Goal: Transaction & Acquisition: Purchase product/service

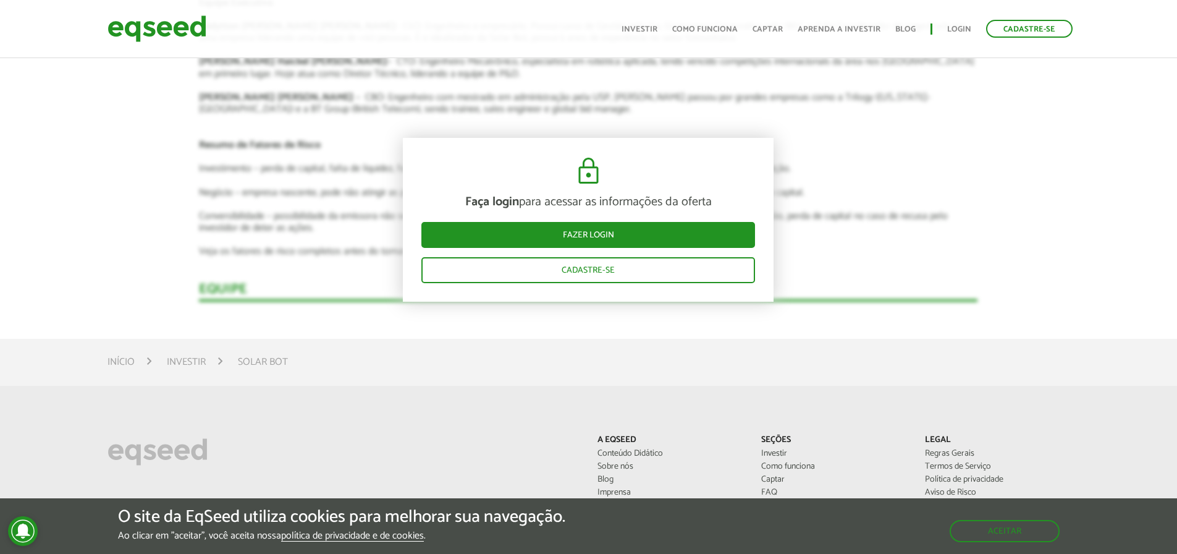
scroll to position [1928, 0]
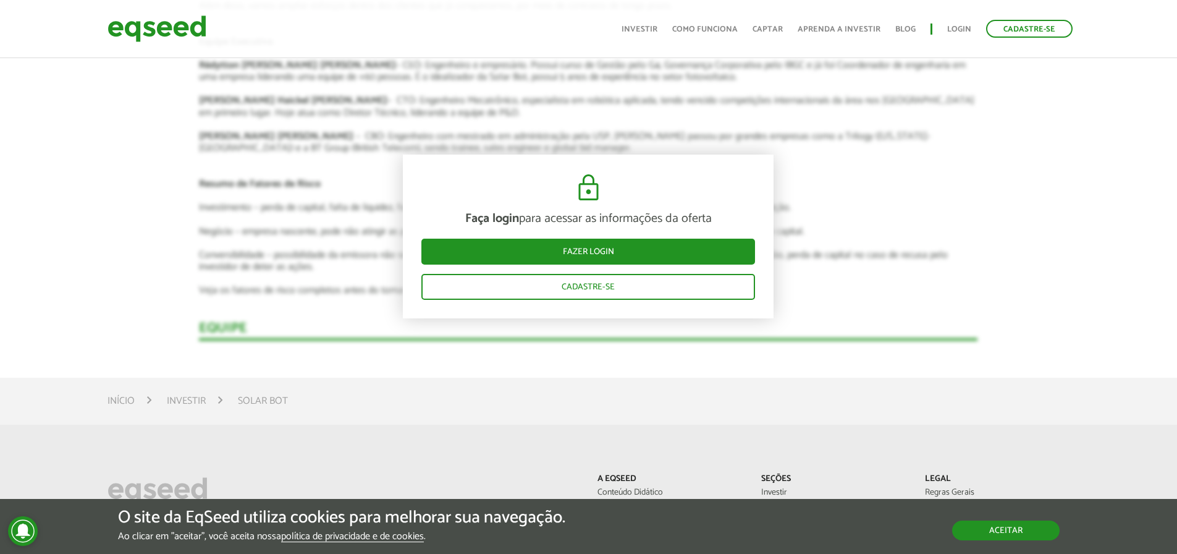
click at [1020, 535] on button "Aceitar" at bounding box center [1006, 530] width 108 height 20
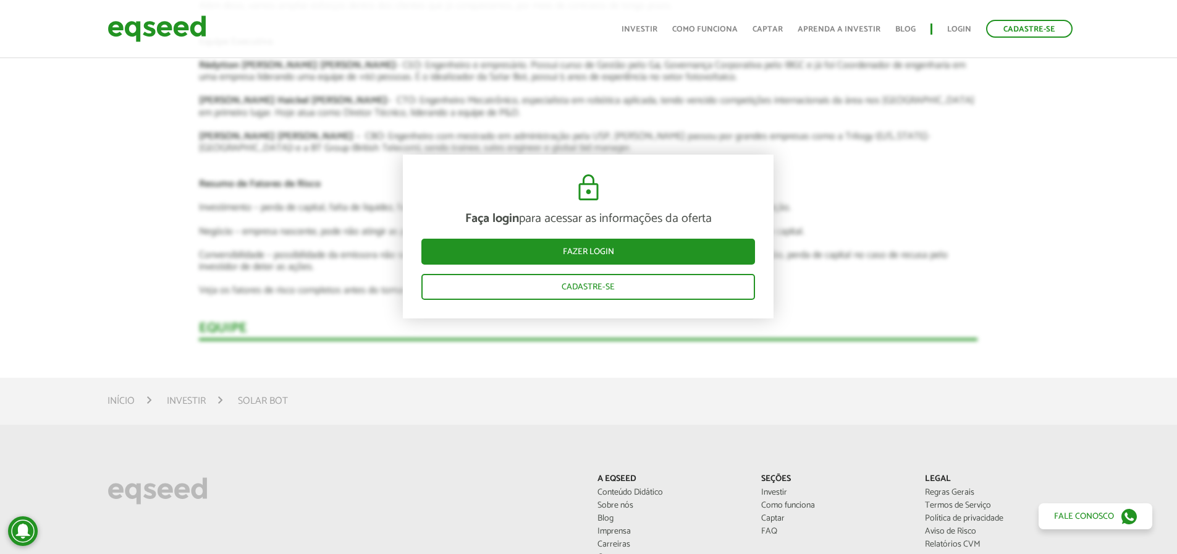
click at [2, 409] on div "Início Investir Solar Bot" at bounding box center [588, 401] width 1177 height 47
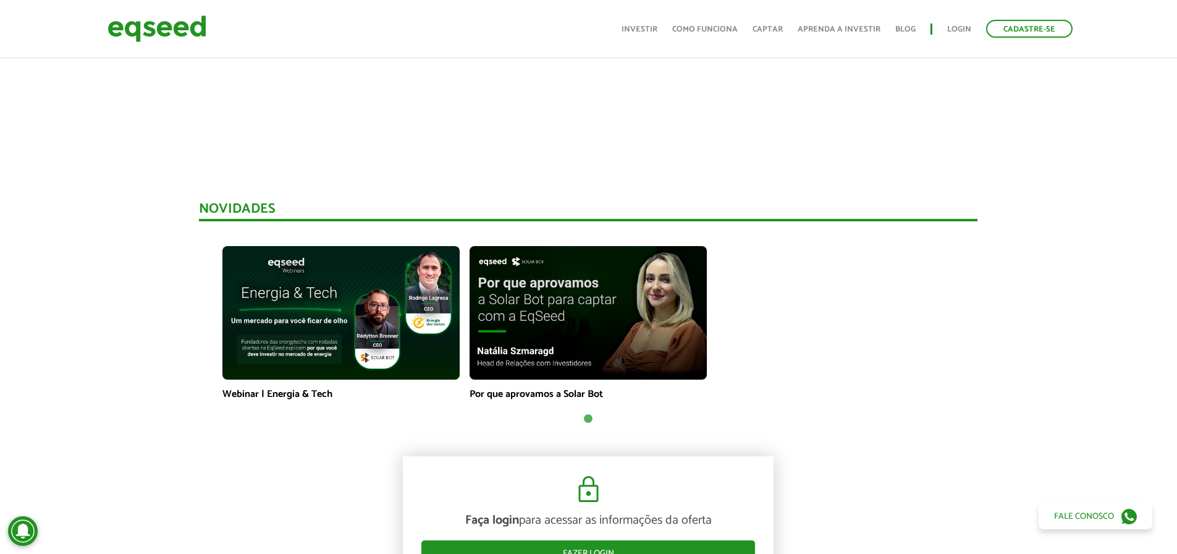
scroll to position [939, 0]
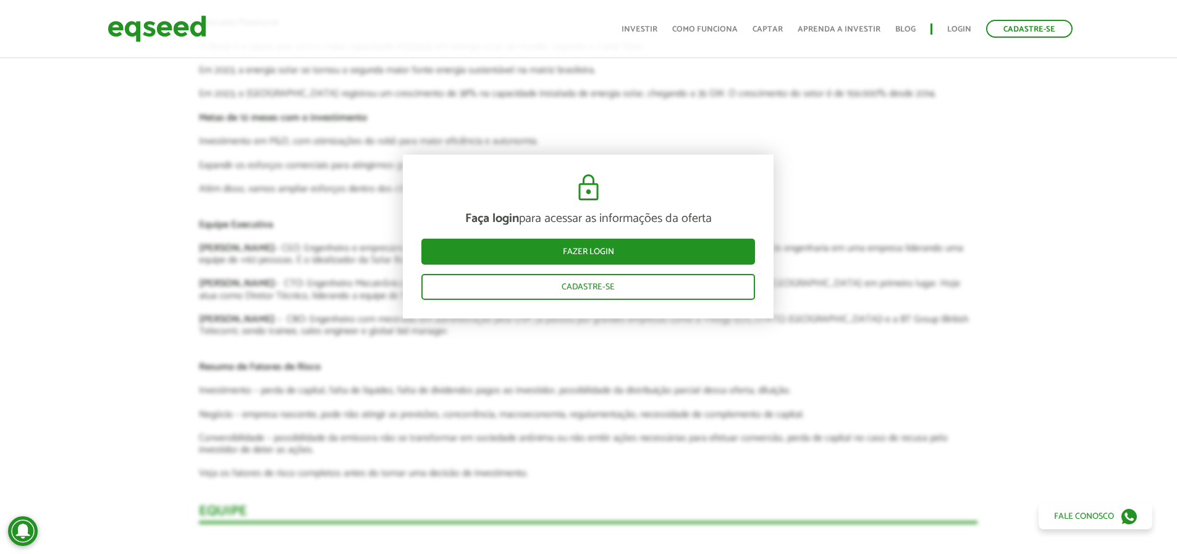
scroll to position [1829, 0]
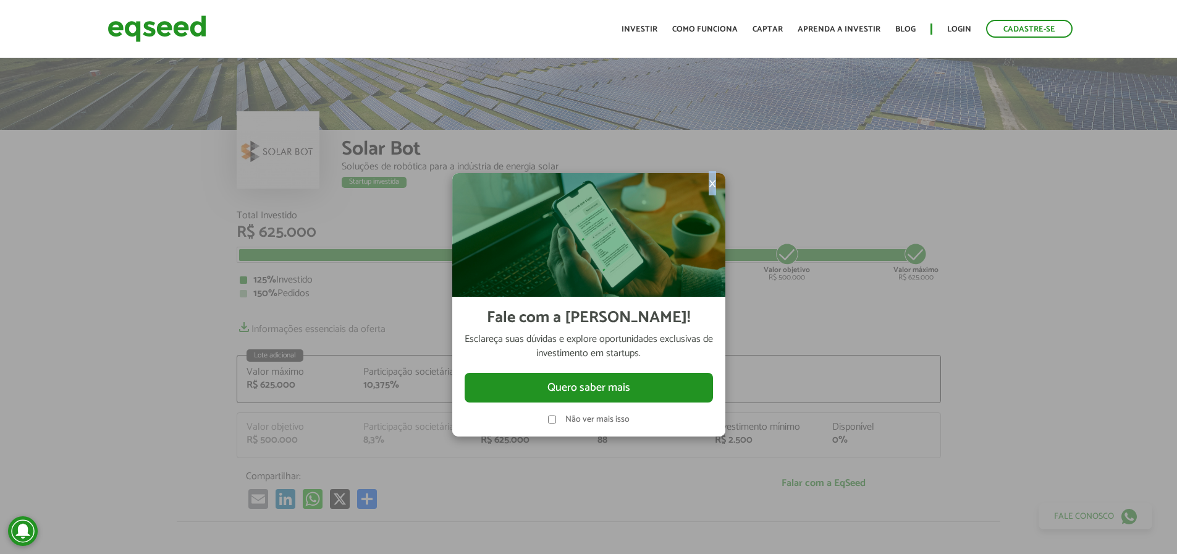
click at [713, 182] on span "×" at bounding box center [712, 183] width 7 height 15
